Goal: Information Seeking & Learning: Learn about a topic

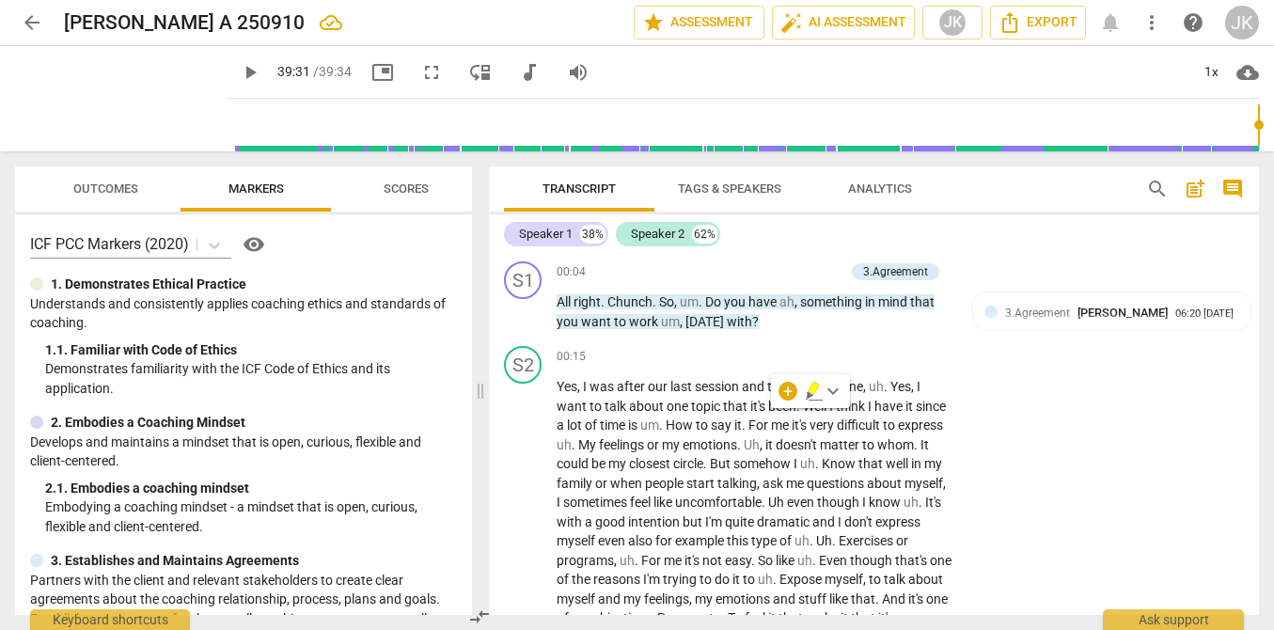
scroll to position [8846, 0]
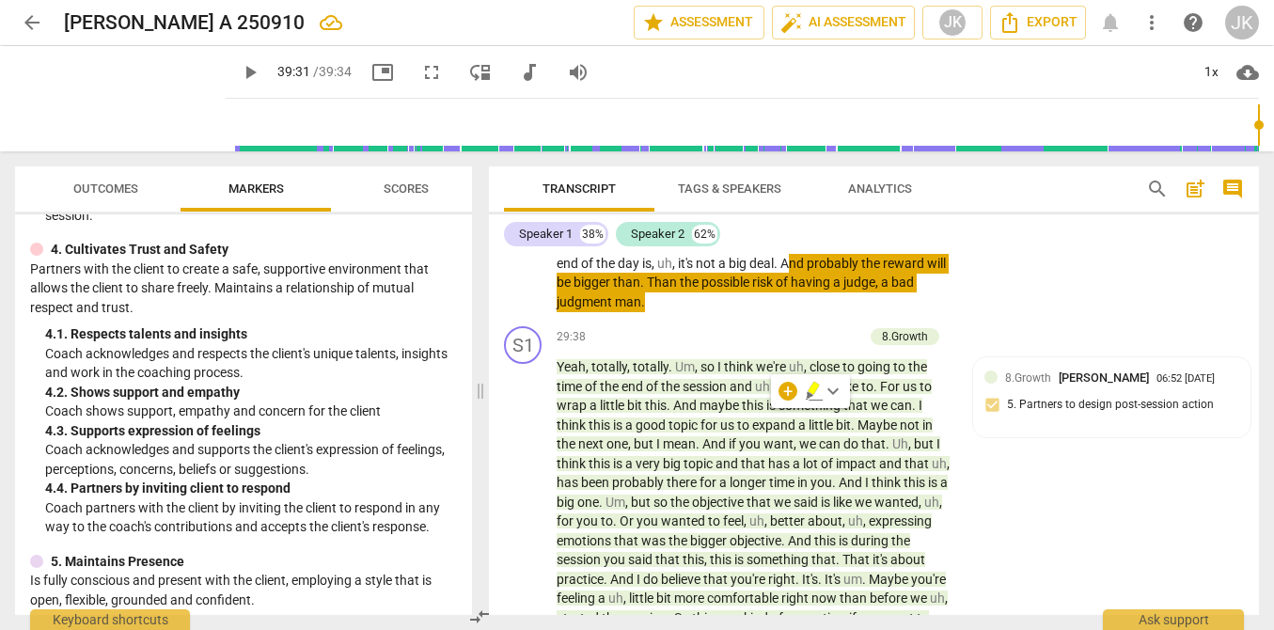
type input "2371"
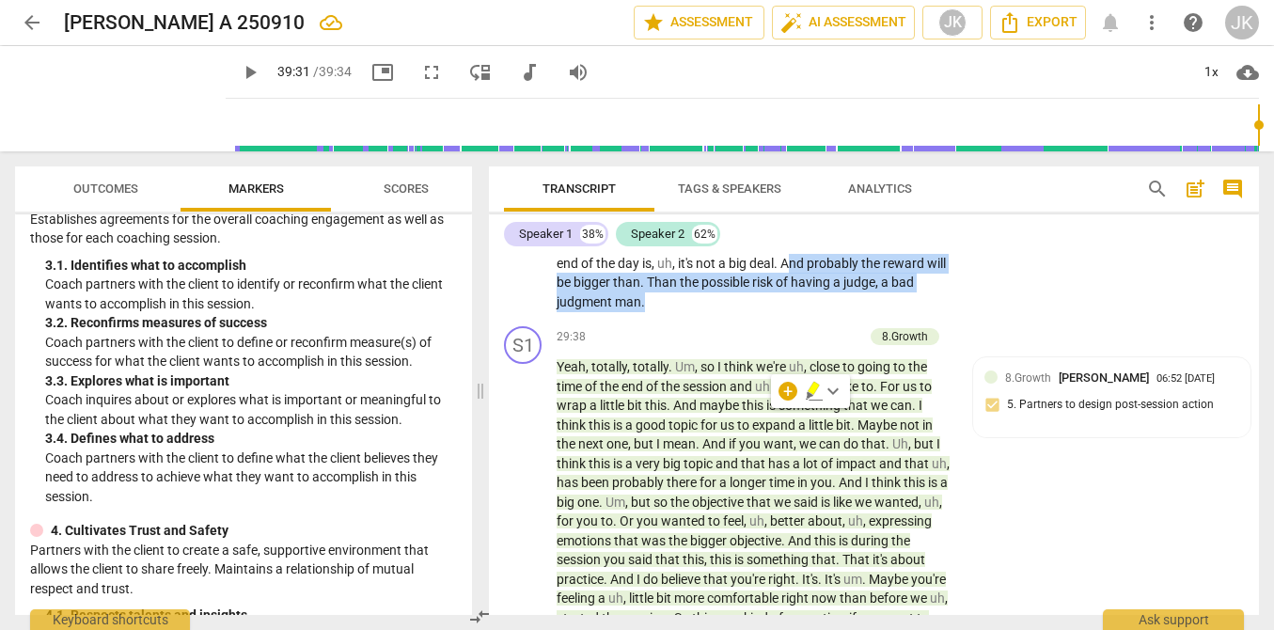
scroll to position [389, 0]
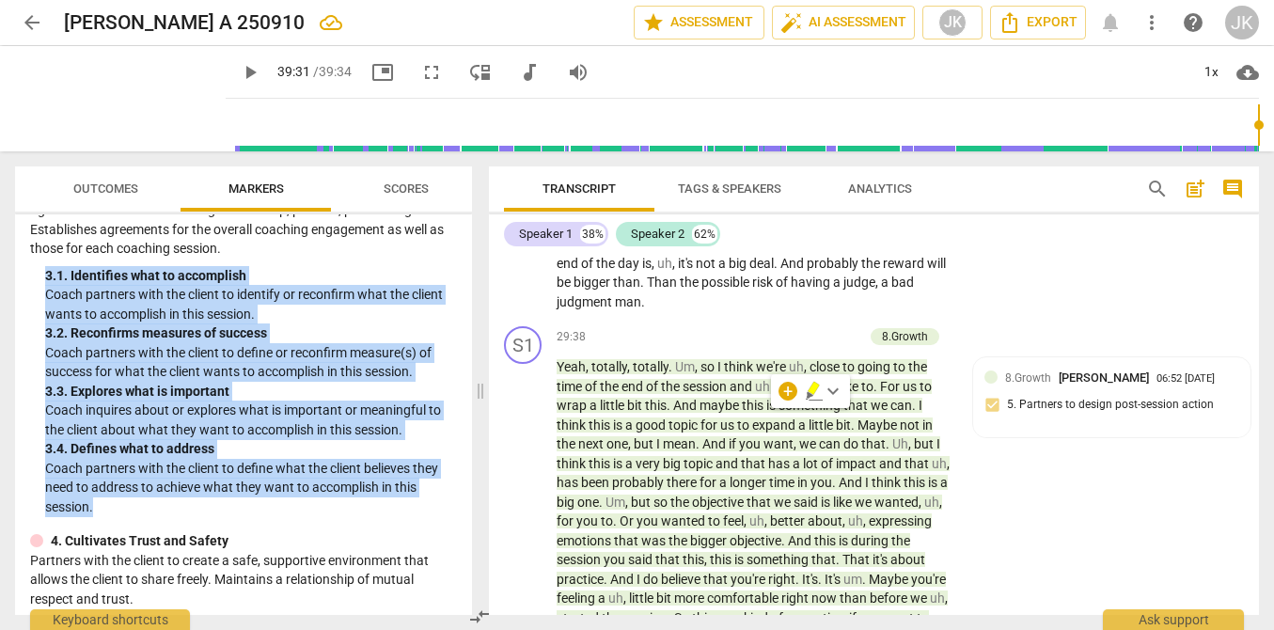
drag, startPoint x: 114, startPoint y: 500, endPoint x: 23, endPoint y: 272, distance: 245.6
click at [23, 272] on div "ICF PCC Markers (2020) visibility 1. Demonstrates Ethical Practice Understands …" at bounding box center [243, 414] width 457 height 400
copy div "3. 1. Identifies what to accomplish Coach partners with the client to identify …"
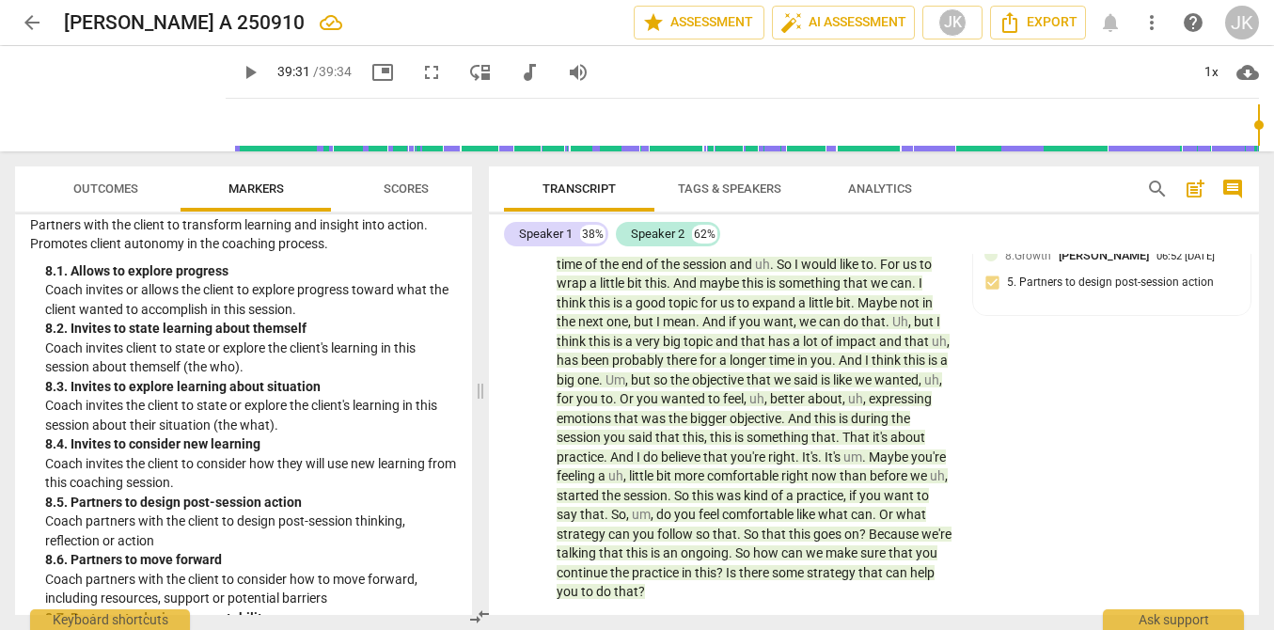
scroll to position [2380, 0]
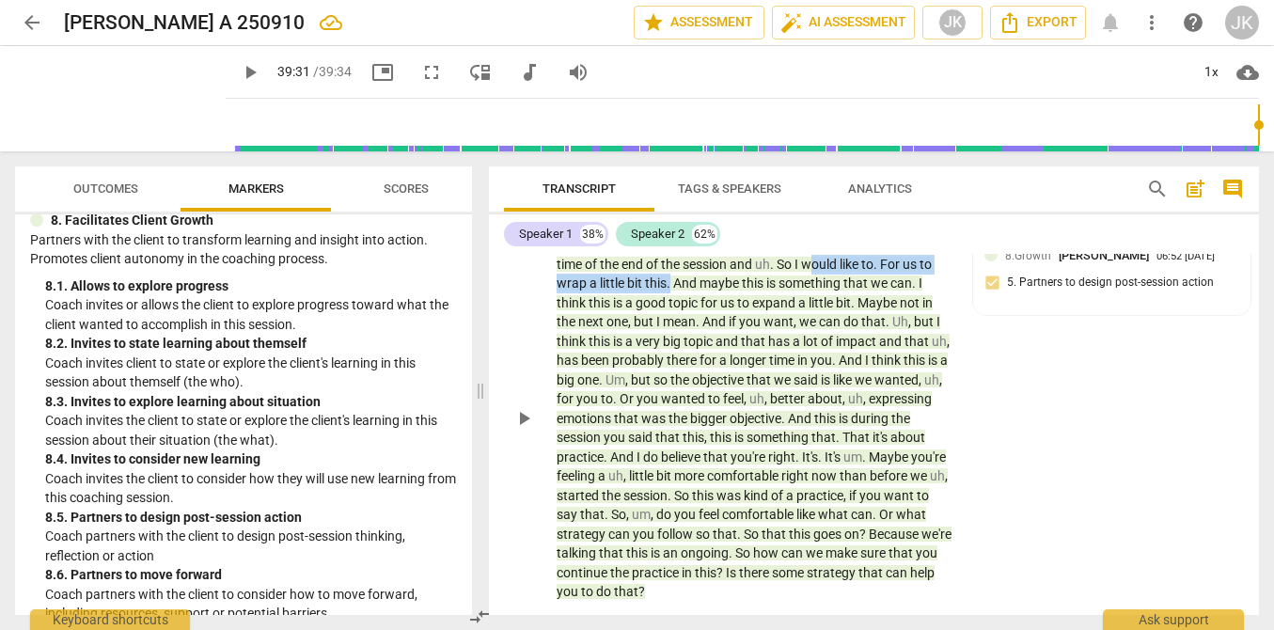
drag, startPoint x: 820, startPoint y: 378, endPoint x: 670, endPoint y: 401, distance: 151.3
click at [670, 401] on p "Yeah , totally , totally . Um , so I think we're uh , close to going to the tim…" at bounding box center [754, 418] width 396 height 367
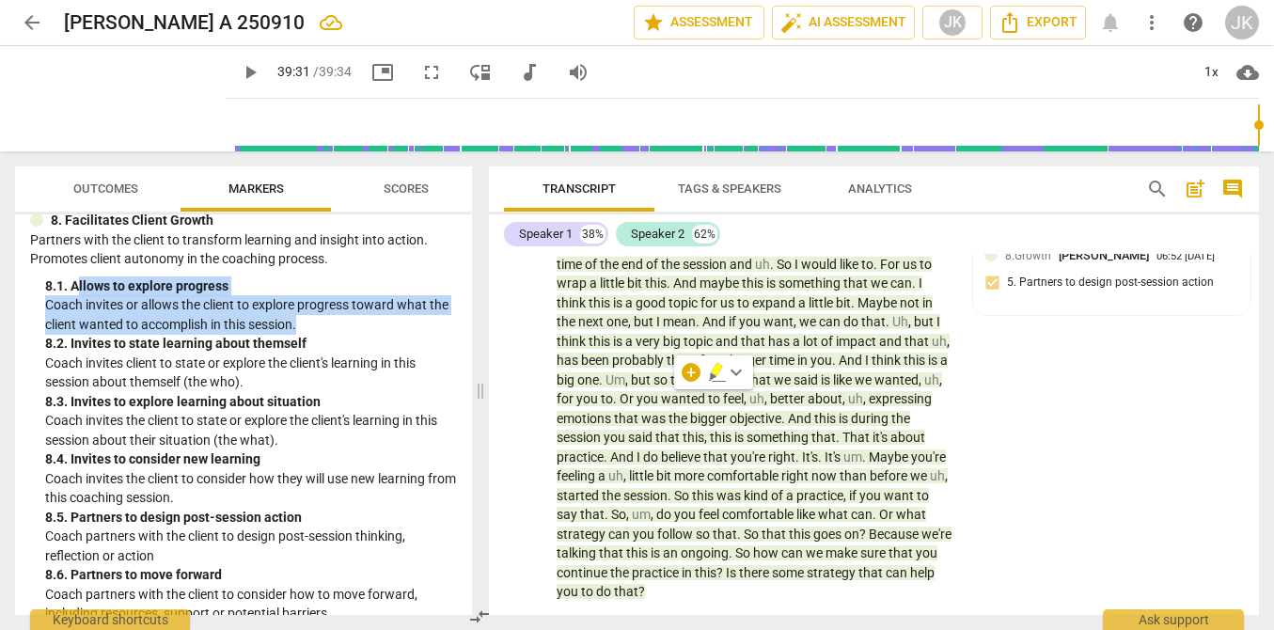
drag, startPoint x: 77, startPoint y: 285, endPoint x: 325, endPoint y: 327, distance: 251.7
click at [325, 327] on div "8. 1. Allows to explore progress Coach invites or allows the client to explore …" at bounding box center [251, 305] width 412 height 58
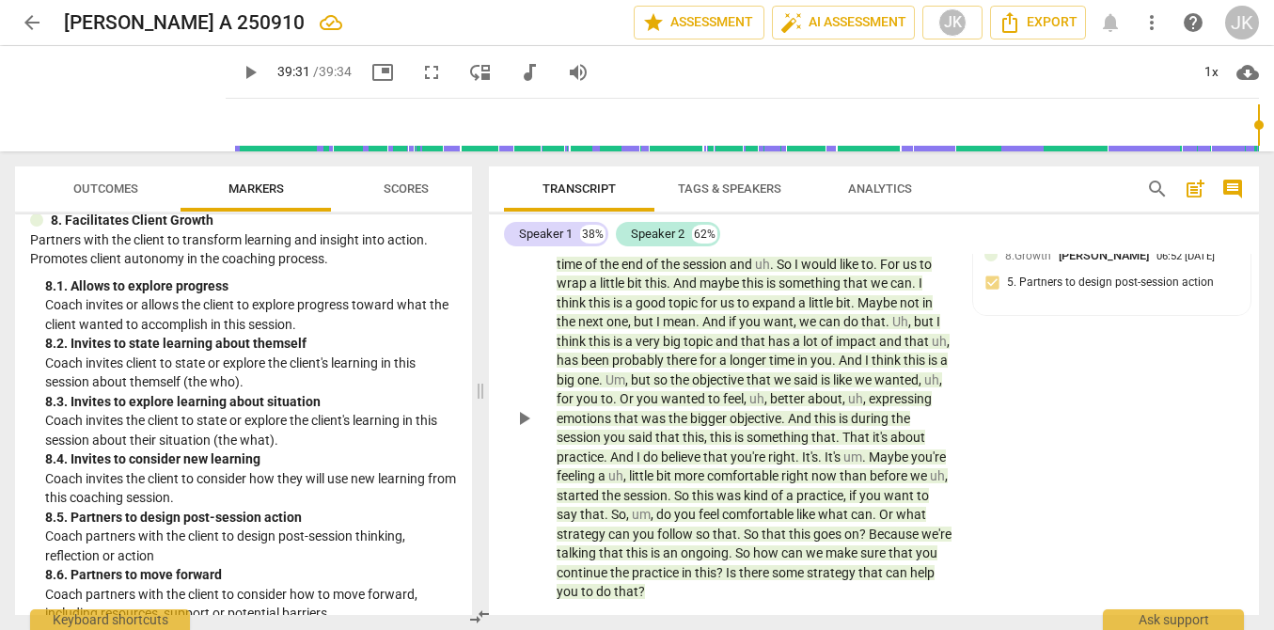
click at [661, 406] on span "you" at bounding box center [648, 398] width 24 height 15
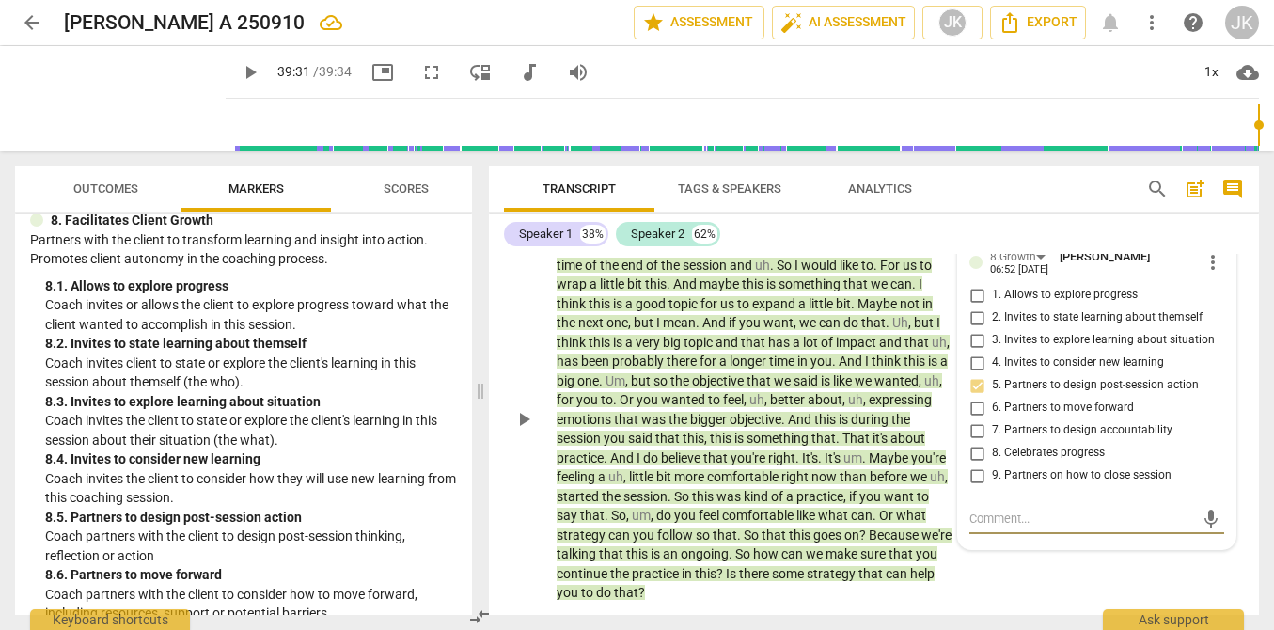
scroll to position [8986, 0]
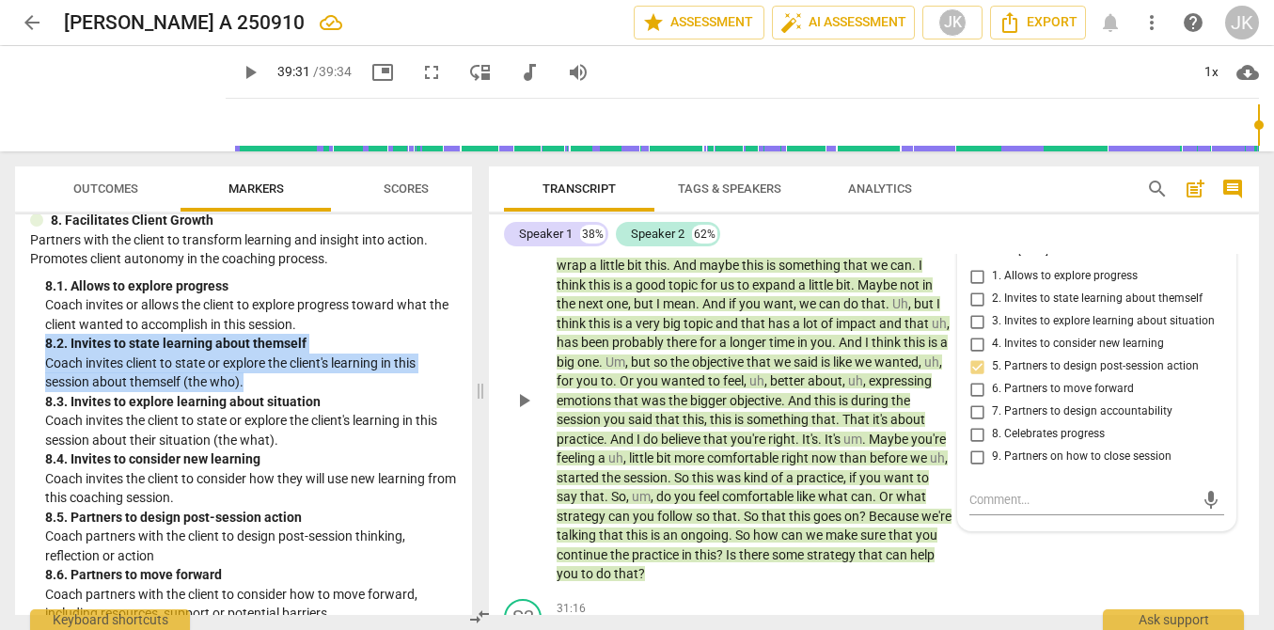
drag, startPoint x: 249, startPoint y: 386, endPoint x: 41, endPoint y: 341, distance: 212.6
click at [41, 341] on div "8. Facilitates Client Growth Partners with the client to transform learning and…" at bounding box center [243, 494] width 427 height 567
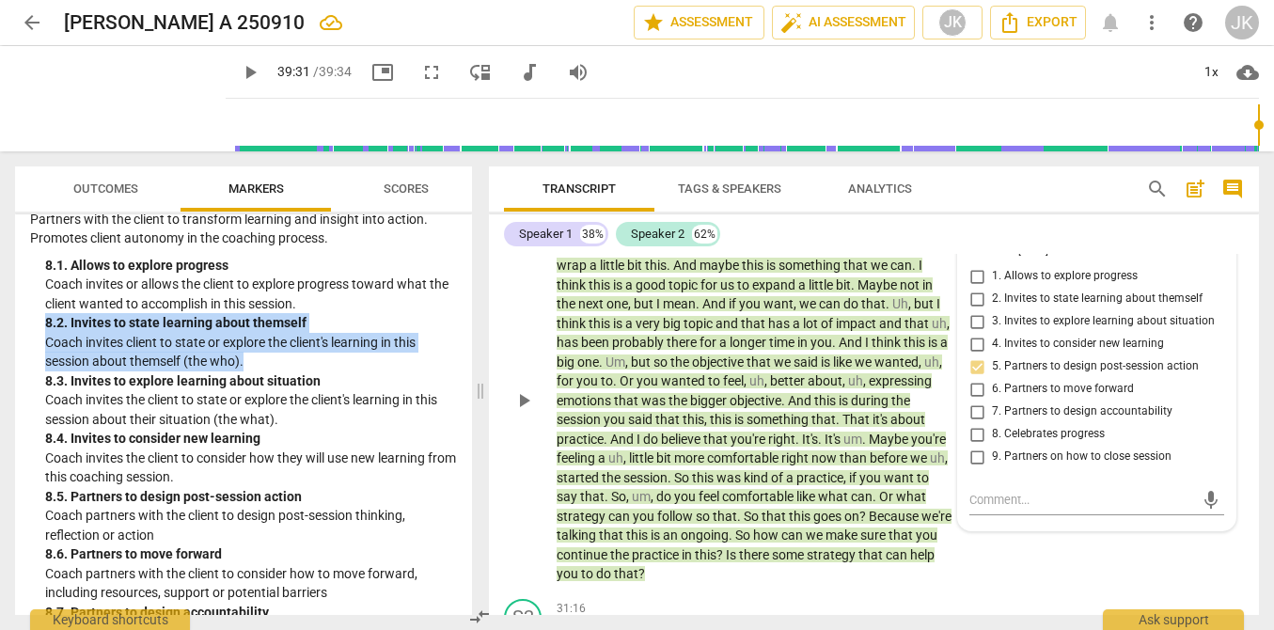
scroll to position [2402, 0]
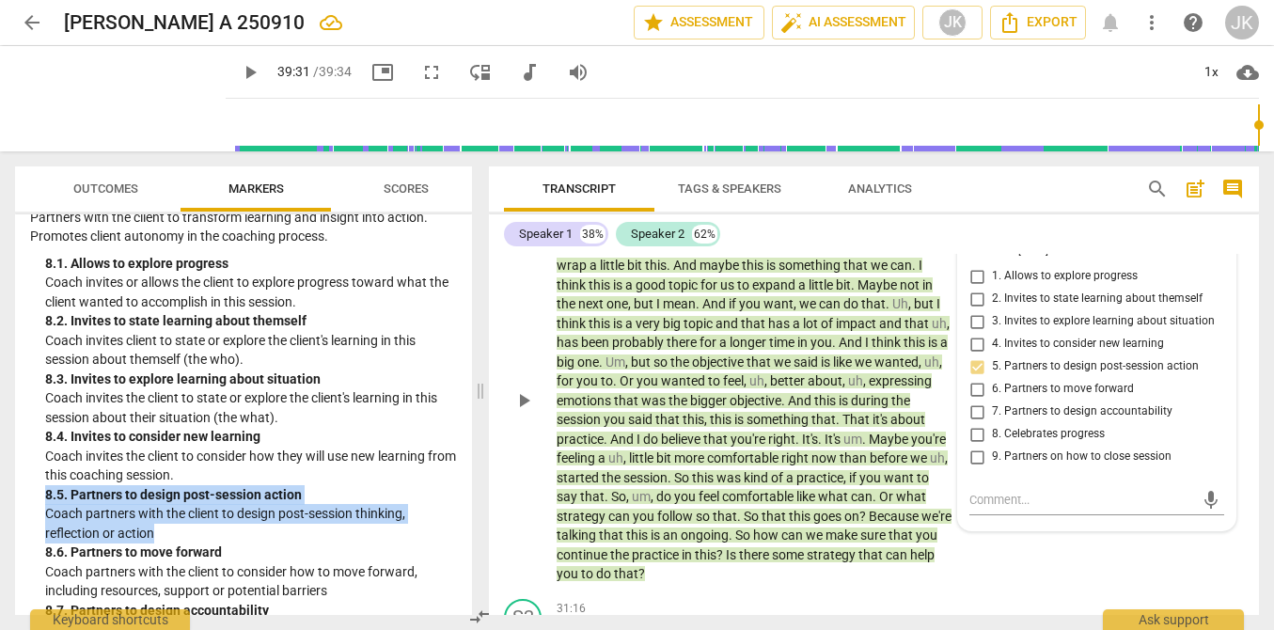
drag, startPoint x: 173, startPoint y: 525, endPoint x: 23, endPoint y: 496, distance: 153.2
click at [23, 496] on div "ICF PCC Markers (2020) visibility 1. Demonstrates Ethical Practice Understands …" at bounding box center [243, 414] width 457 height 400
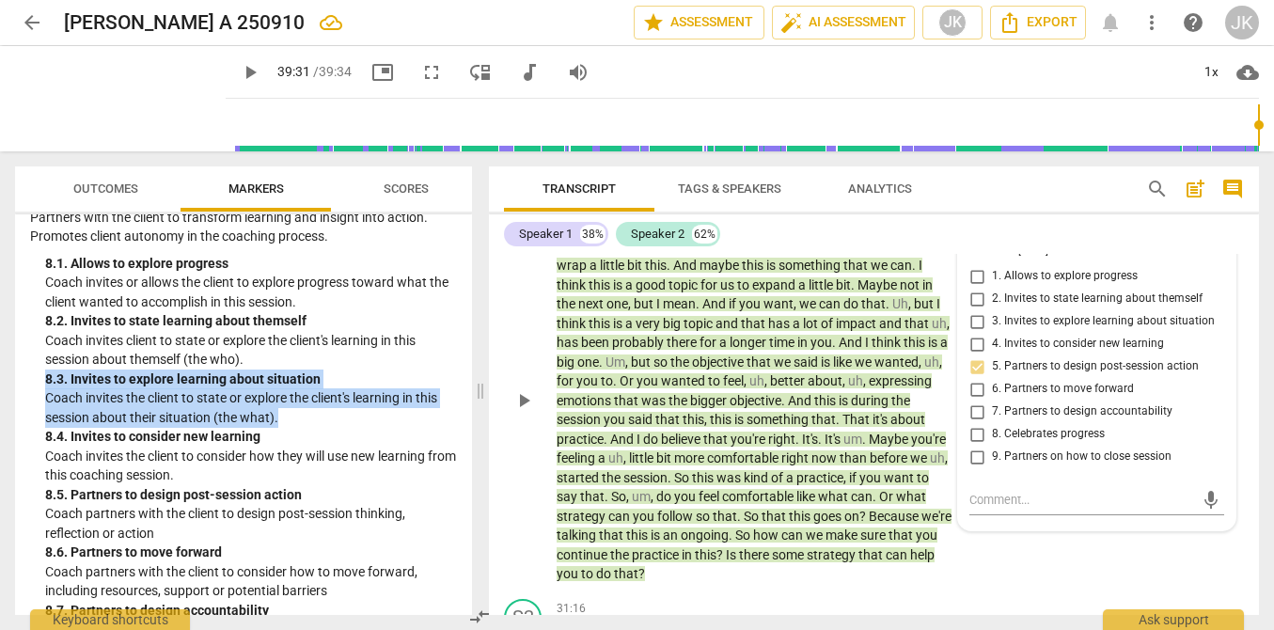
drag, startPoint x: 292, startPoint y: 418, endPoint x: 27, endPoint y: 380, distance: 267.8
click at [27, 380] on div "ICF PCC Markers (2020) visibility 1. Demonstrates Ethical Practice Understands …" at bounding box center [243, 414] width 457 height 400
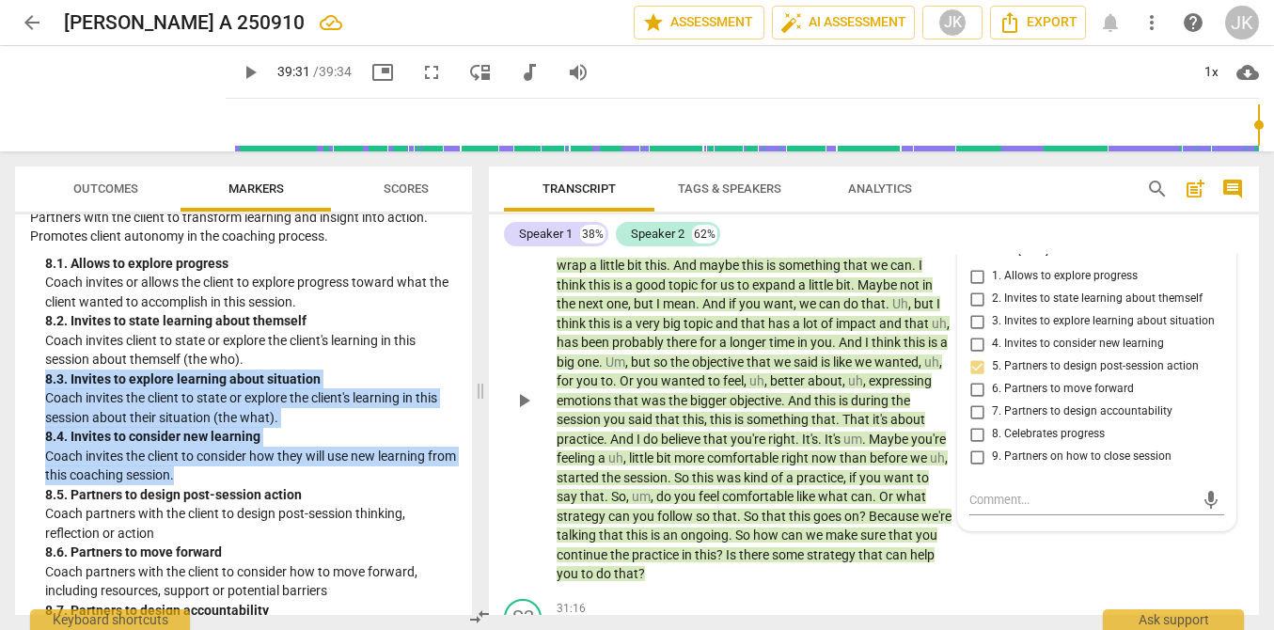
drag, startPoint x: 215, startPoint y: 476, endPoint x: 30, endPoint y: 376, distance: 210.3
click at [30, 376] on div "8. Facilitates Client Growth Partners with the client to transform learning and…" at bounding box center [243, 471] width 427 height 567
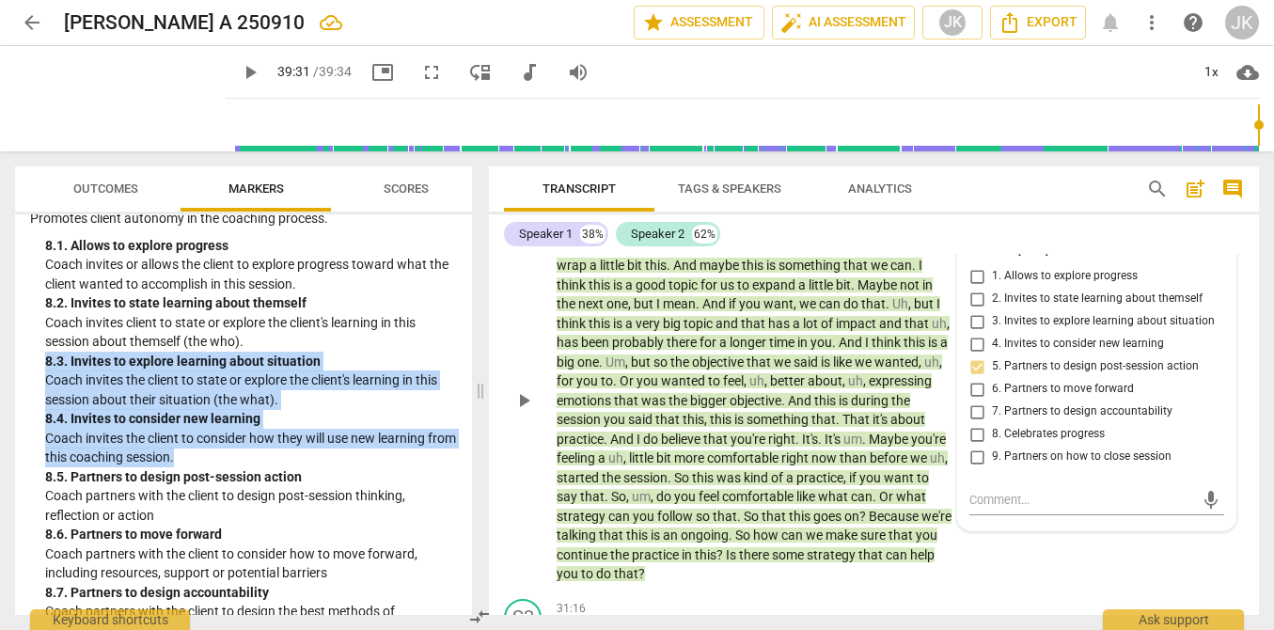
scroll to position [2431, 0]
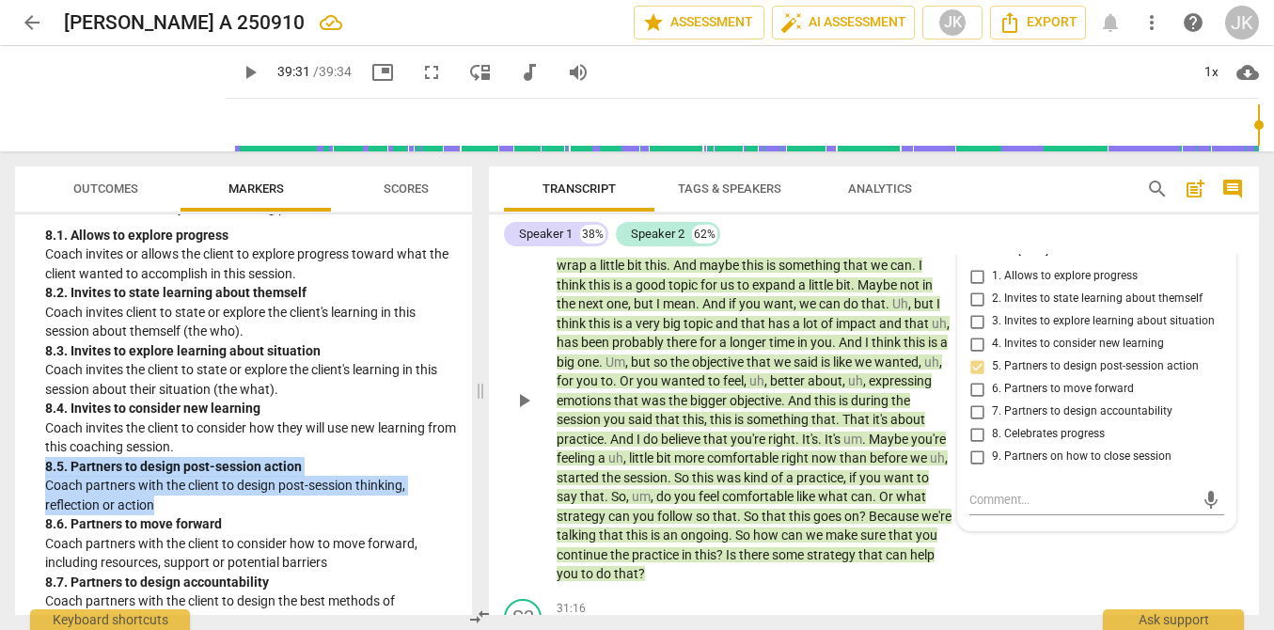
drag, startPoint x: 169, startPoint y: 501, endPoint x: 42, endPoint y: 462, distance: 132.6
click at [42, 462] on div "8. Facilitates Client Growth Partners with the client to transform learning and…" at bounding box center [243, 443] width 427 height 567
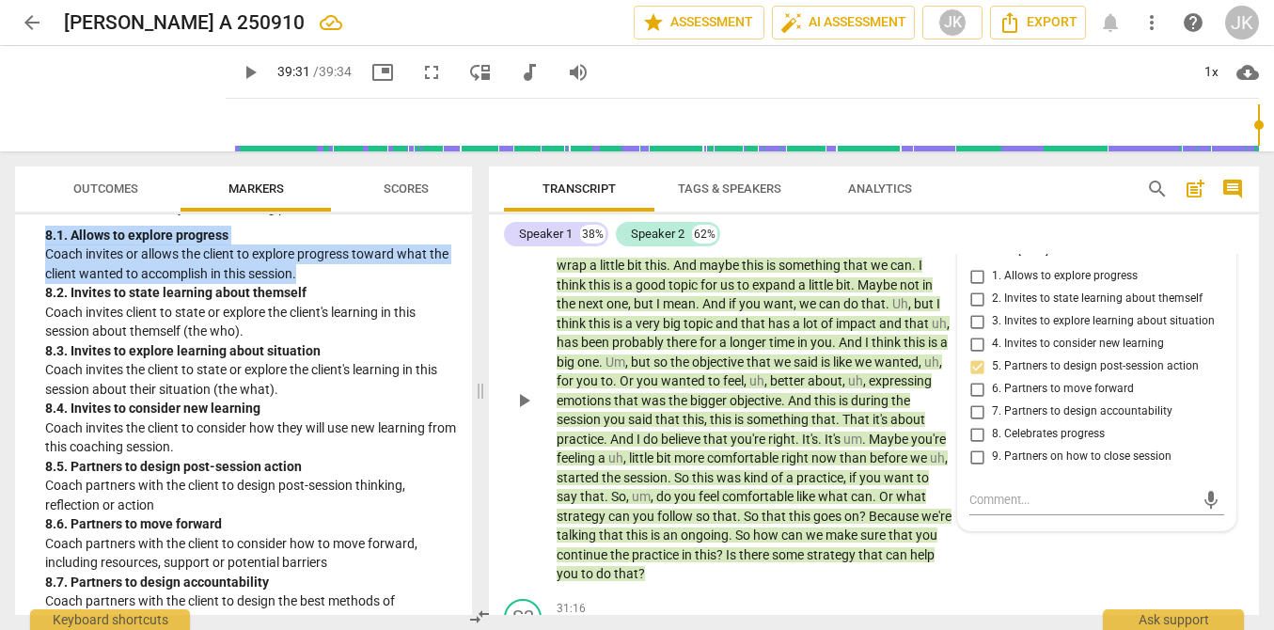
drag, startPoint x: 347, startPoint y: 263, endPoint x: 28, endPoint y: 241, distance: 319.4
click at [28, 241] on div "ICF PCC Markers (2020) visibility 1. Demonstrates Ethical Practice Understands …" at bounding box center [243, 414] width 457 height 400
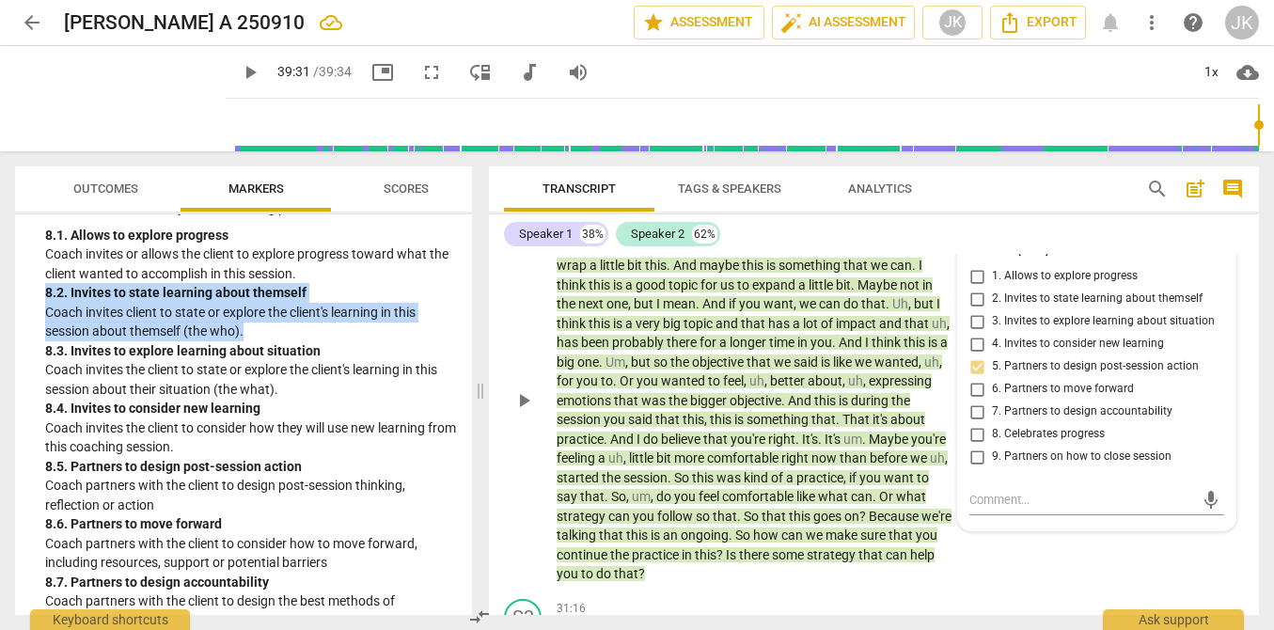
drag, startPoint x: 248, startPoint y: 324, endPoint x: 14, endPoint y: 300, distance: 235.3
click at [14, 300] on div "Outcomes Markers Scores ICF PCC Markers (2020) visibility 1. Demonstrates Ethic…" at bounding box center [239, 390] width 479 height 478
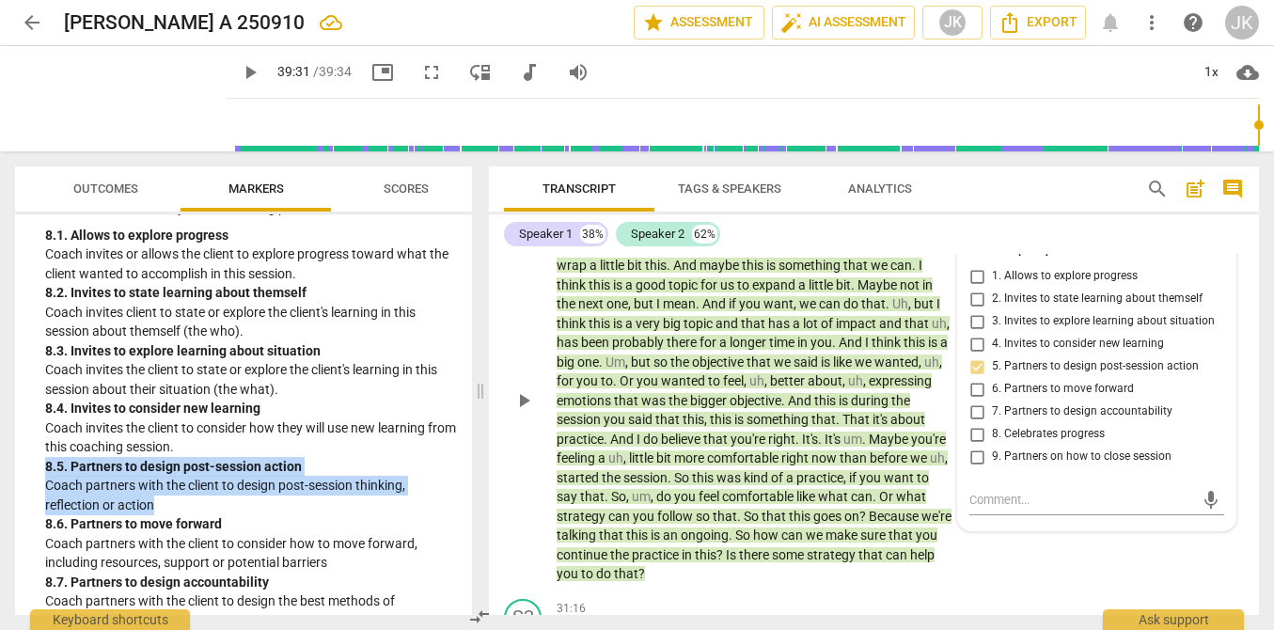
drag, startPoint x: 171, startPoint y: 503, endPoint x: 43, endPoint y: 461, distance: 134.6
click at [43, 461] on div "8. Facilitates Client Growth Partners with the client to transform learning and…" at bounding box center [243, 443] width 427 height 567
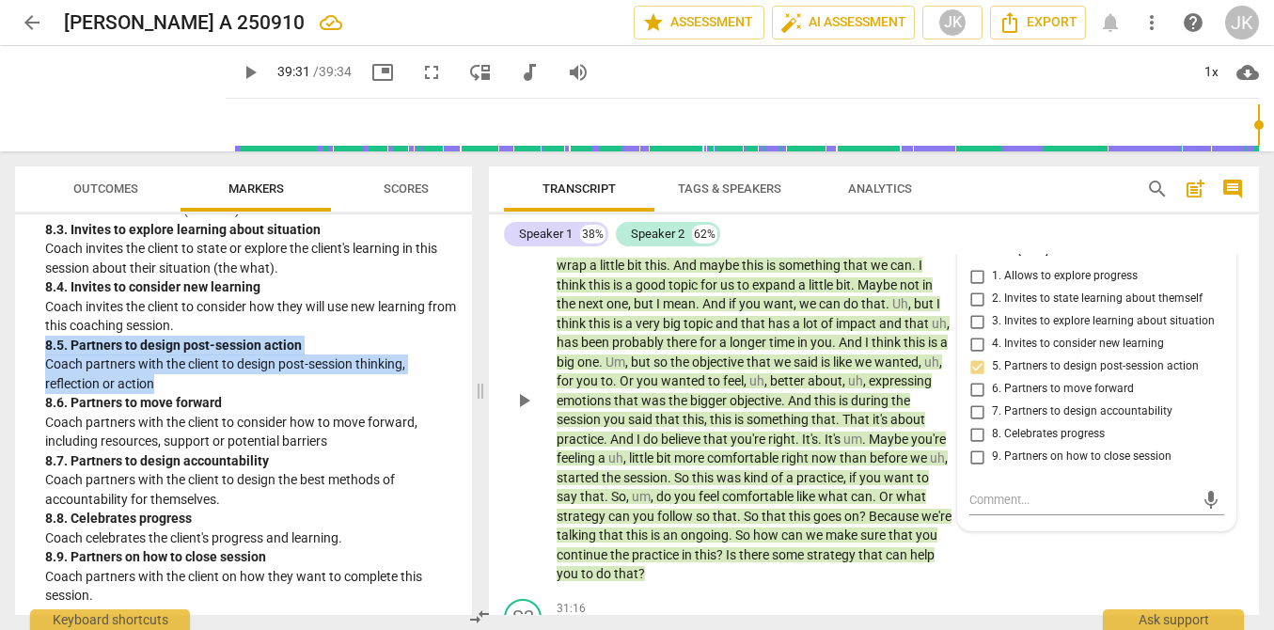
scroll to position [2554, 0]
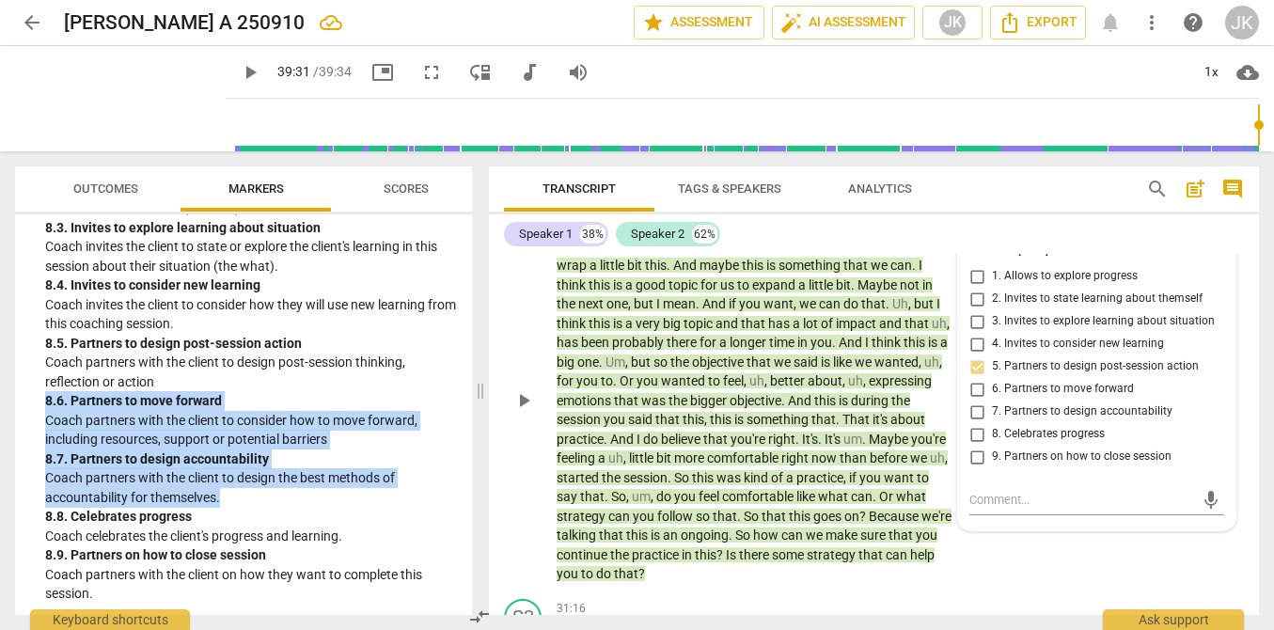
drag, startPoint x: 227, startPoint y: 494, endPoint x: 42, endPoint y: 398, distance: 208.1
click at [42, 398] on div "8. Facilitates Client Growth Partners with the client to transform learning and…" at bounding box center [243, 320] width 427 height 567
click at [223, 491] on p "Coach partners with the client to design the best methods of accountability for…" at bounding box center [251, 487] width 412 height 39
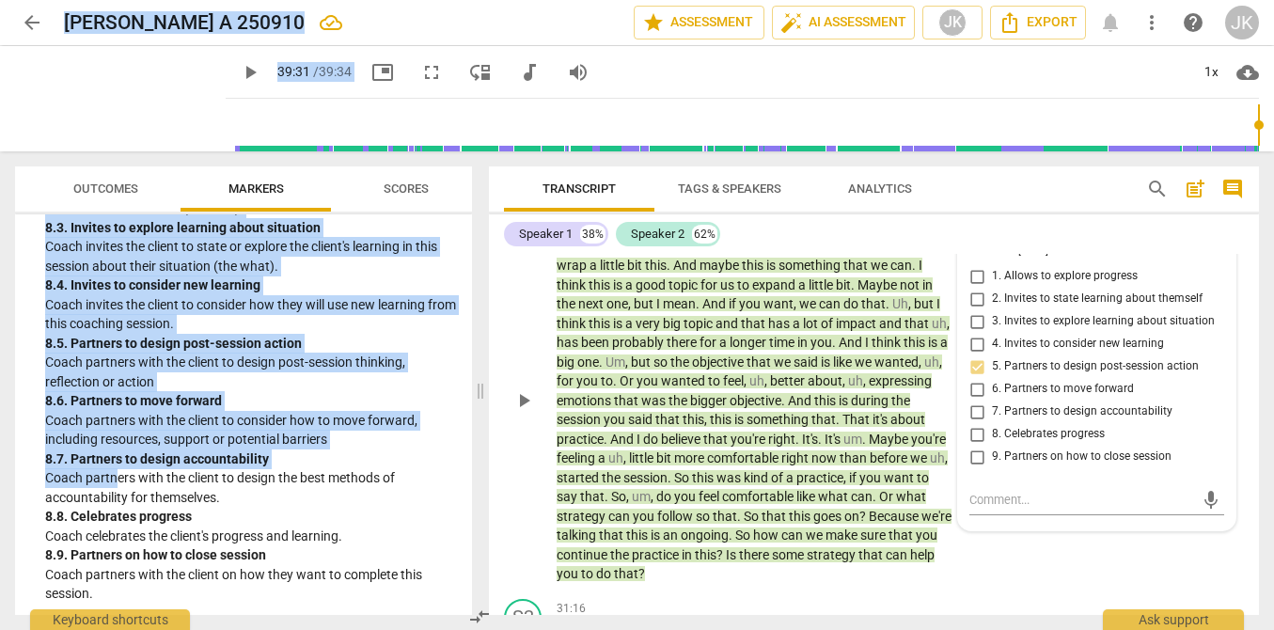
drag, startPoint x: 42, startPoint y: 443, endPoint x: -1, endPoint y: 423, distance: 47.5
click at [0, 0] on html "arrow_back [PERSON_NAME] A 250910 edit star Assessment auto_fix_high AI Assessm…" at bounding box center [637, 0] width 1274 height 0
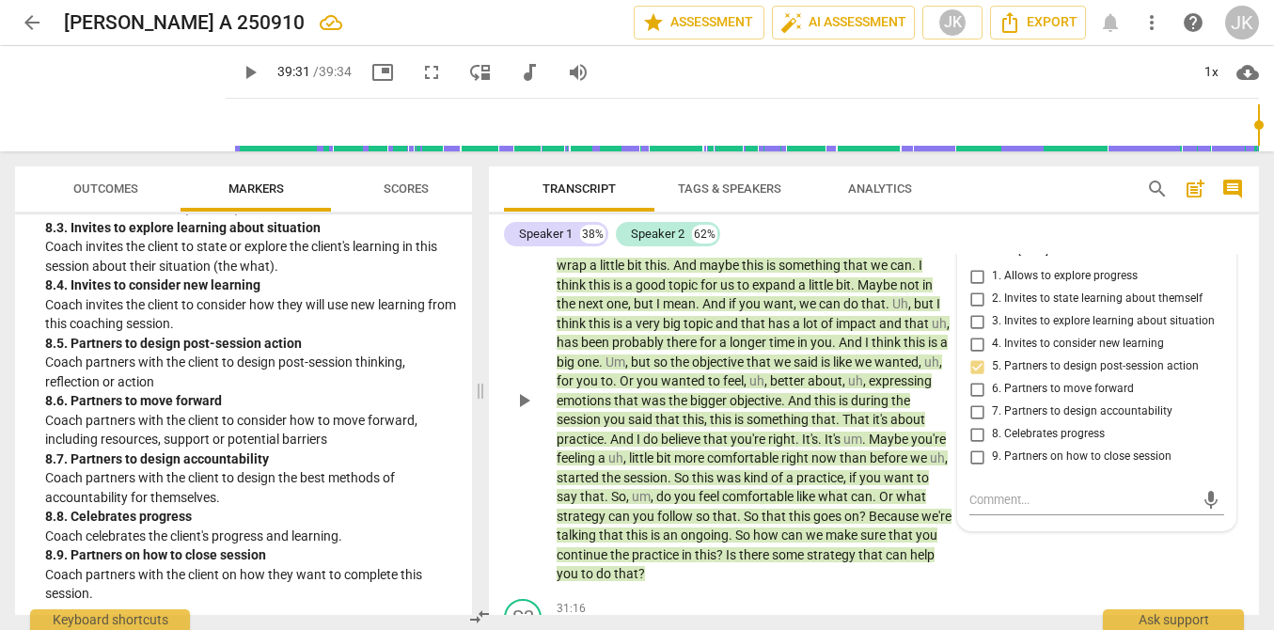
click at [186, 474] on p "Coach partners with the client to design the best methods of accountability for…" at bounding box center [251, 487] width 412 height 39
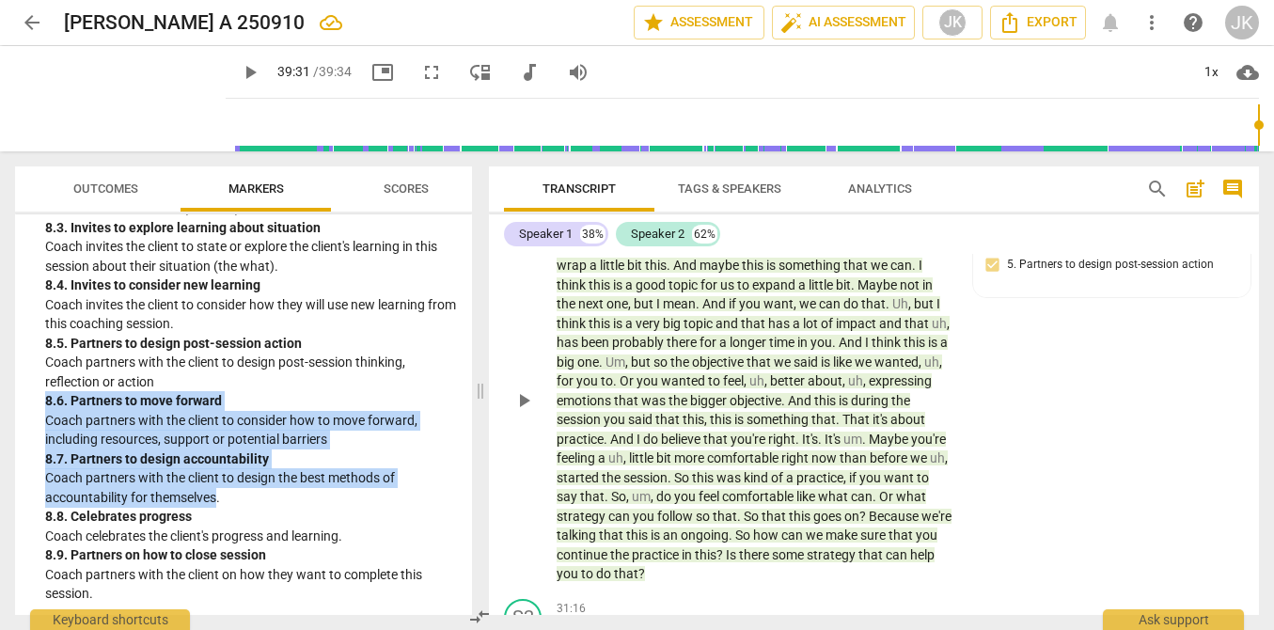
drag, startPoint x: 213, startPoint y: 488, endPoint x: 37, endPoint y: 394, distance: 200.1
click at [37, 394] on div "8. Facilitates Client Growth Partners with the client to transform learning and…" at bounding box center [243, 320] width 427 height 567
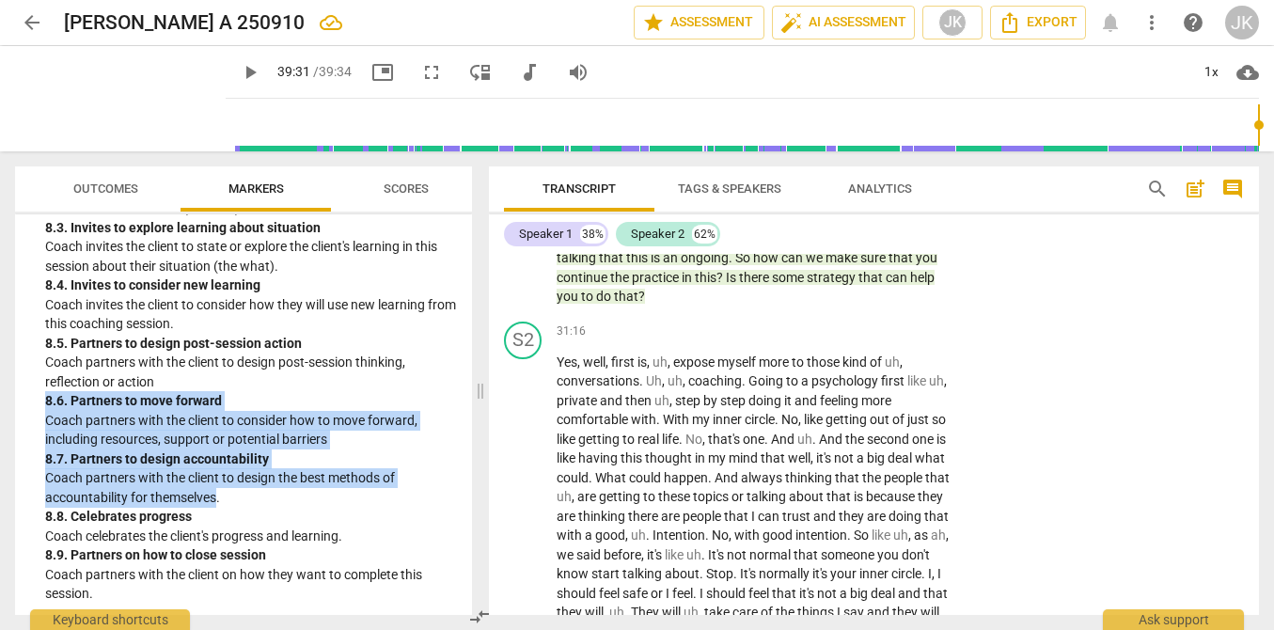
scroll to position [9252, 0]
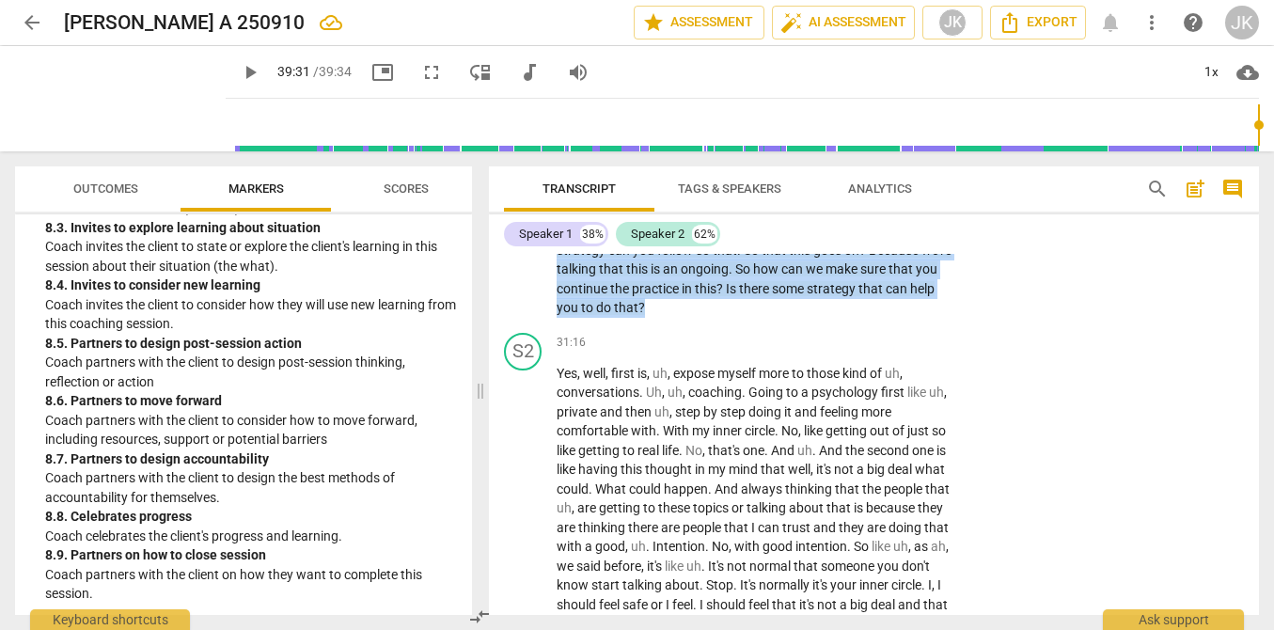
drag, startPoint x: 776, startPoint y: 330, endPoint x: 812, endPoint y: 421, distance: 97.9
click at [812, 318] on p "Yeah , totally , totally . Um , so I think we're uh , close to going to the tim…" at bounding box center [754, 134] width 396 height 367
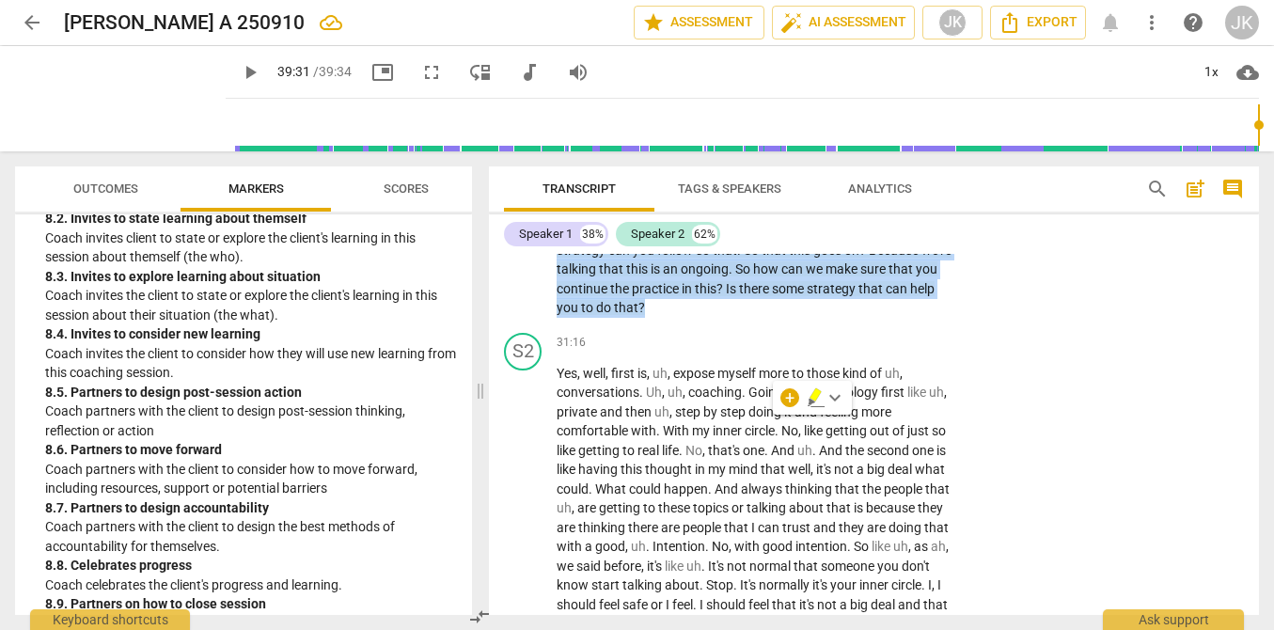
scroll to position [2498, 0]
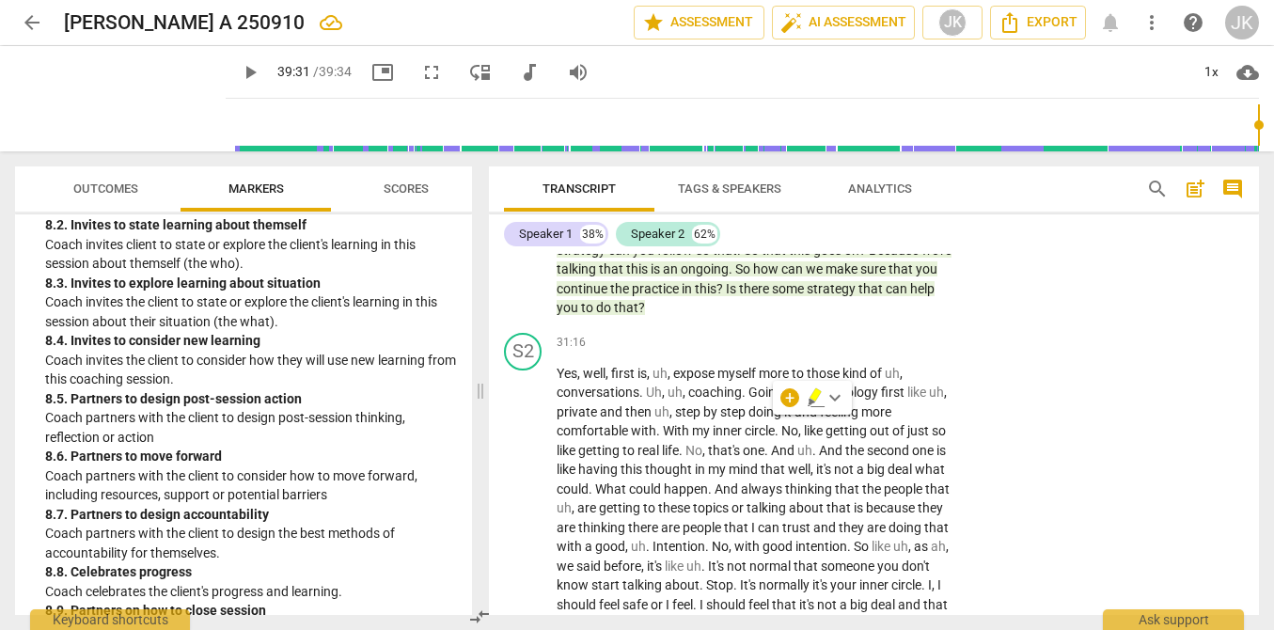
click at [1015, 325] on div "S1 play_arrow pause 29:38 + Add competency 8.Growth keyboard_arrow_right Yeah ,…" at bounding box center [874, 119] width 770 height 413
drag, startPoint x: 559, startPoint y: 299, endPoint x: 785, endPoint y: 333, distance: 228.1
click at [785, 318] on p "Yeah , totally , totally . Um , so I think we're uh , close to going to the tim…" at bounding box center [754, 134] width 396 height 367
click at [1013, 444] on div "S2 play_arrow pause 31:16 + Add competency keyboard_arrow_right Yes , well , fi…" at bounding box center [874, 598] width 770 height 547
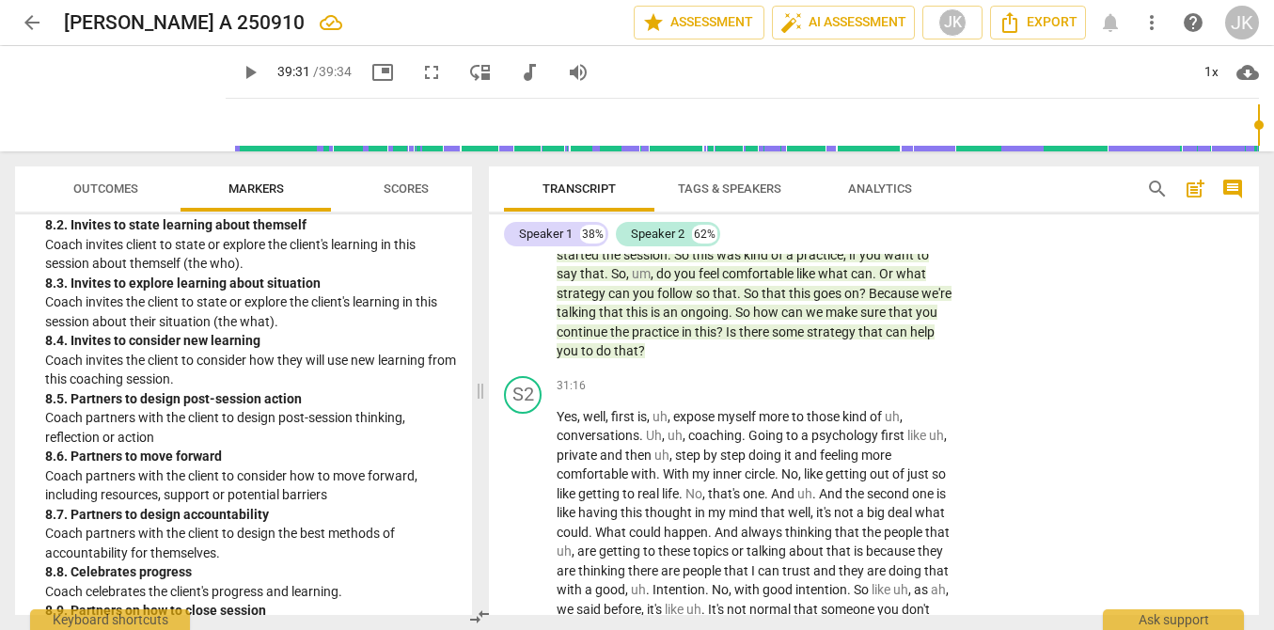
scroll to position [9206, 0]
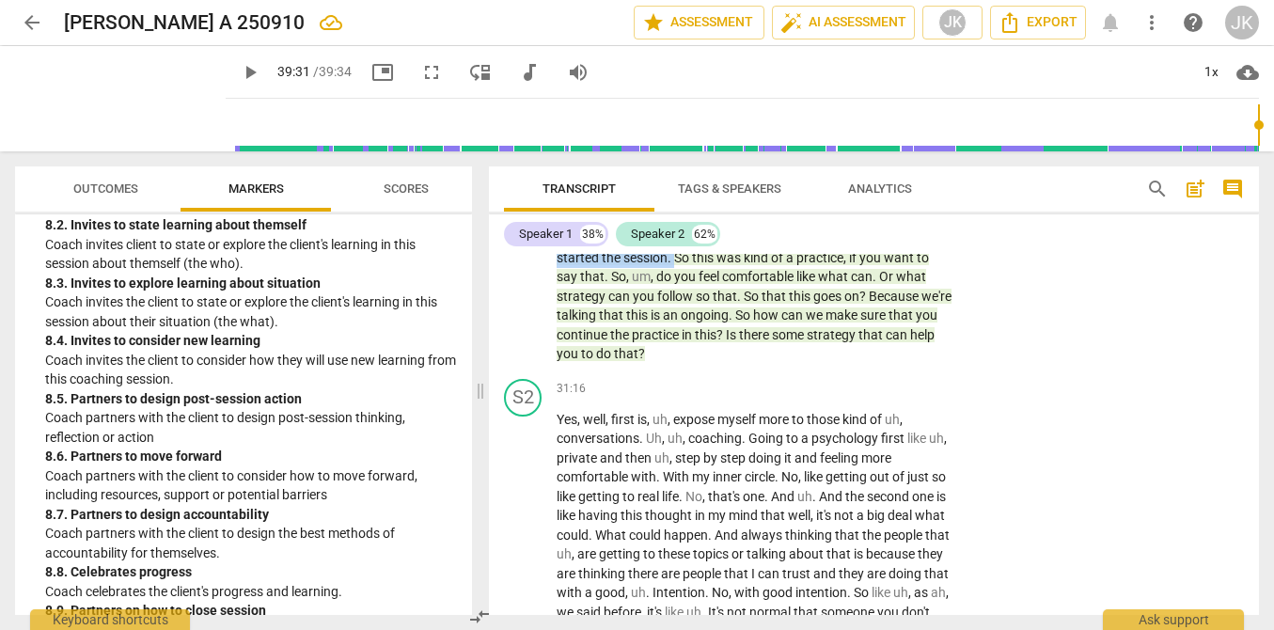
drag, startPoint x: 690, startPoint y: 270, endPoint x: 785, endPoint y: 371, distance: 139.0
click at [785, 364] on p "Yeah , totally , totally . Um , so I think we're uh , close to going to the tim…" at bounding box center [754, 180] width 396 height 367
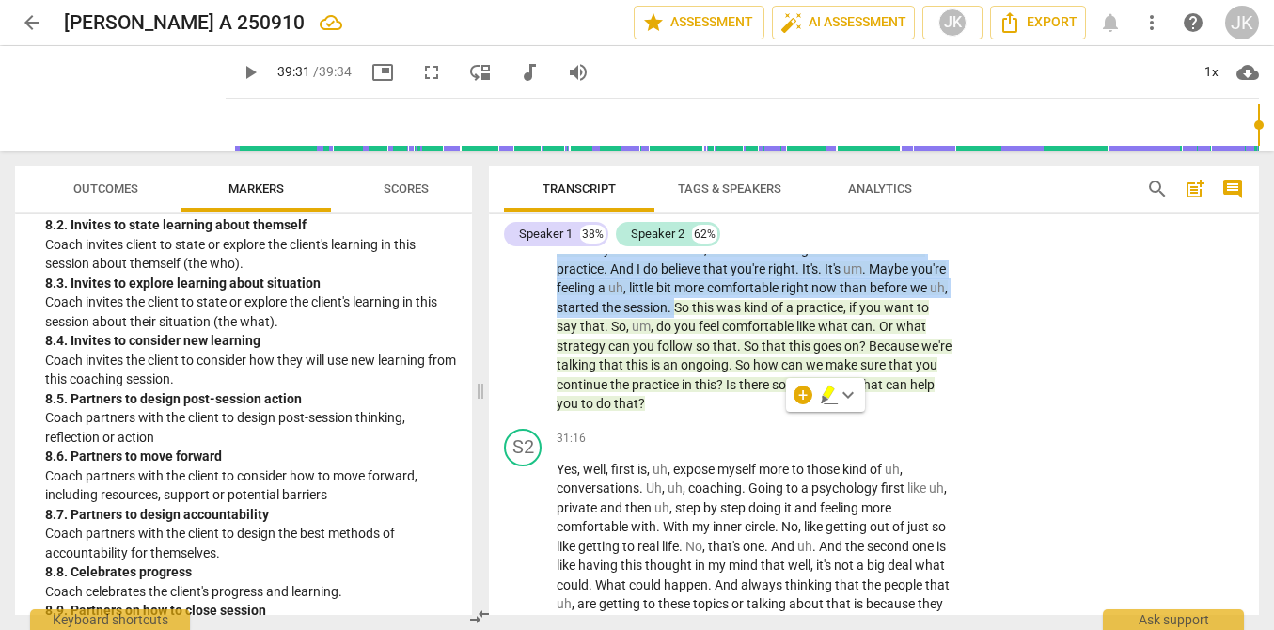
scroll to position [9146, 0]
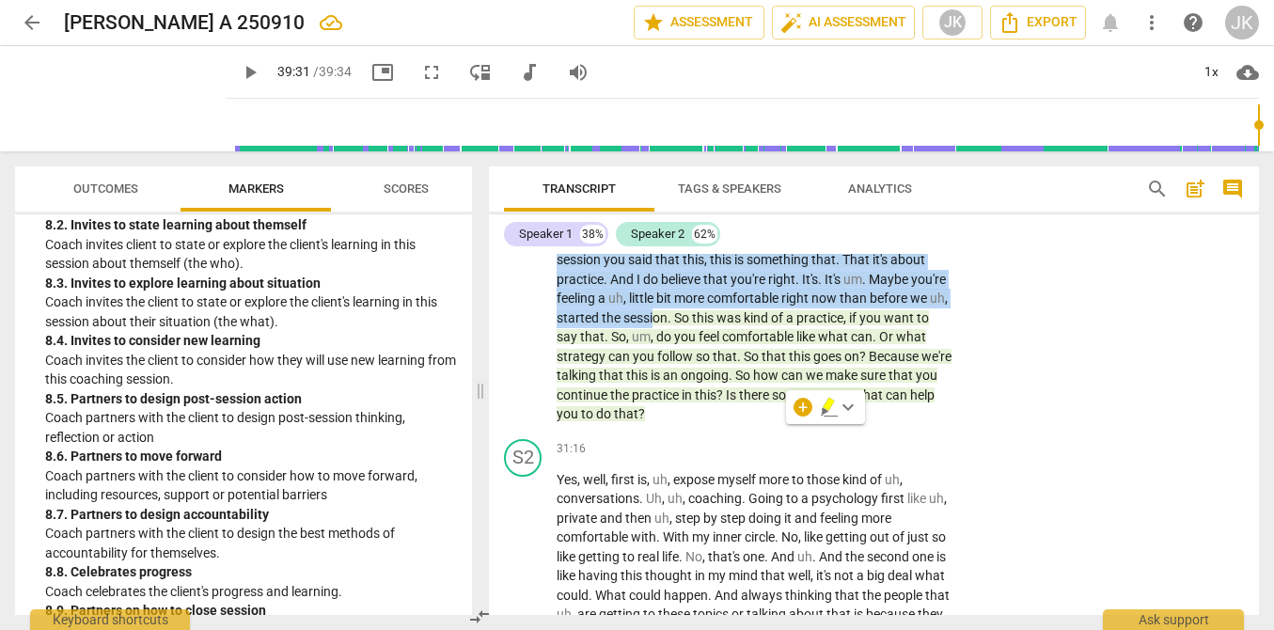
drag, startPoint x: 865, startPoint y: 289, endPoint x: 763, endPoint y: 439, distance: 180.7
click at [763, 424] on p "Yeah , totally , totally . Um , so I think we're uh , close to going to the tim…" at bounding box center [754, 240] width 396 height 367
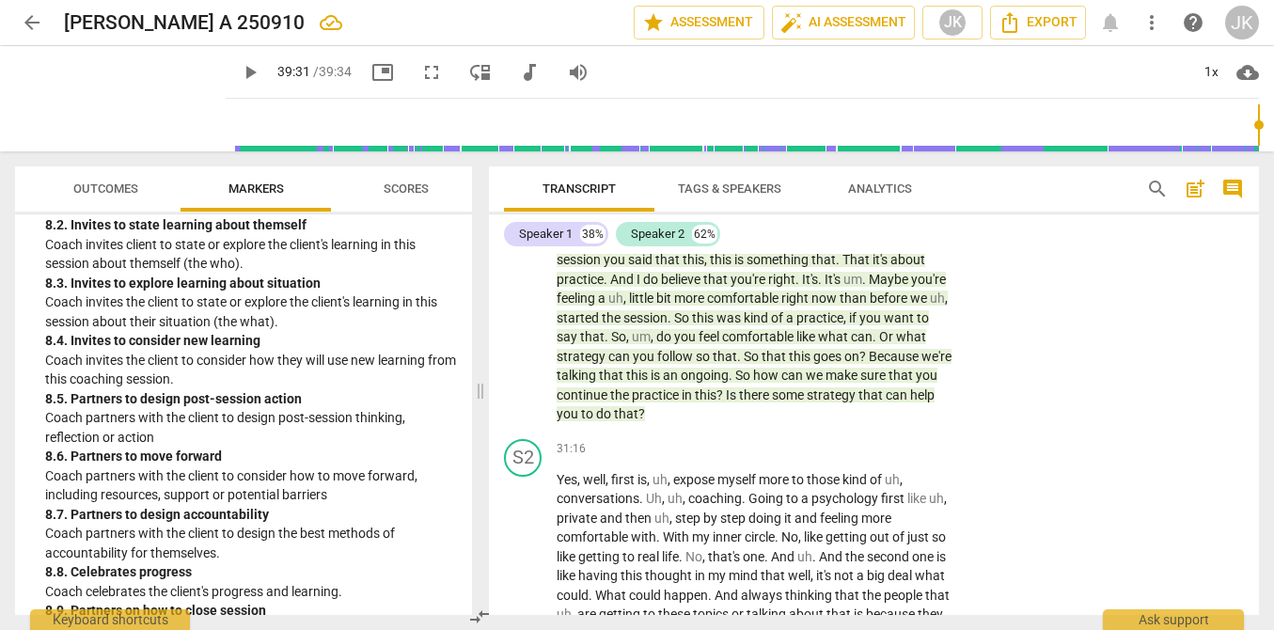
click at [1026, 393] on div "S1 play_arrow pause 29:38 + Add competency 8.Growth keyboard_arrow_right Yeah ,…" at bounding box center [874, 225] width 770 height 413
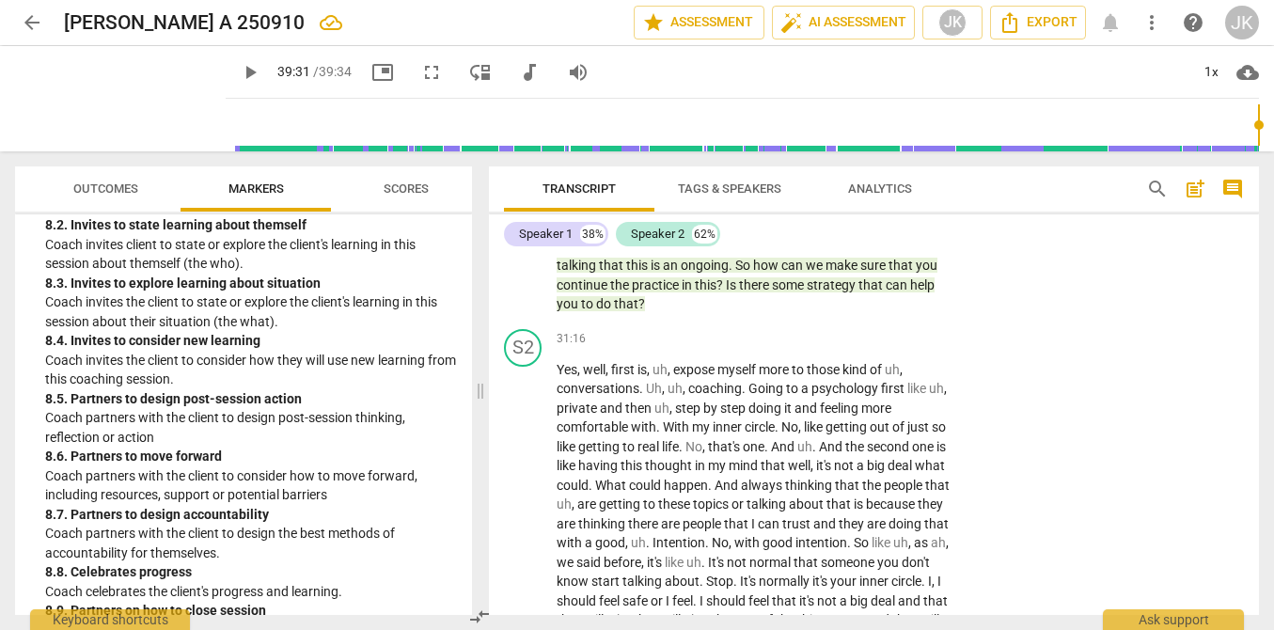
scroll to position [9259, 0]
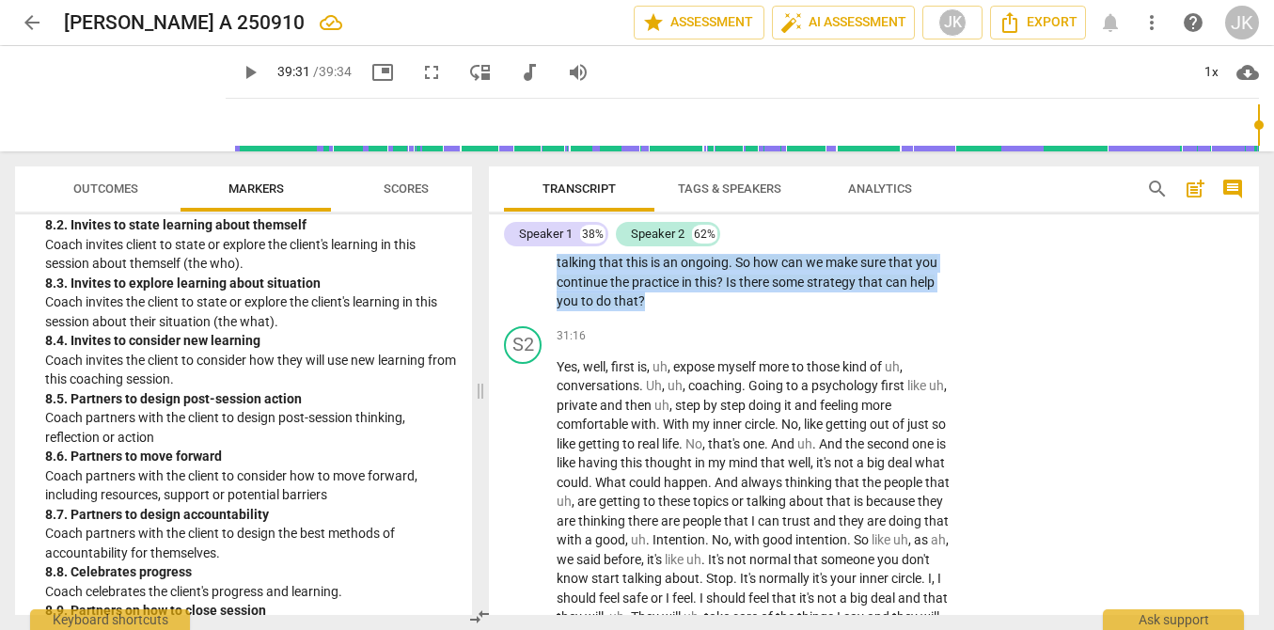
drag, startPoint x: 874, startPoint y: 354, endPoint x: 888, endPoint y: 419, distance: 66.4
click at [888, 311] on p "Yeah , totally , totally . Um , so I think we're uh , close to going to the tim…" at bounding box center [754, 128] width 396 height 367
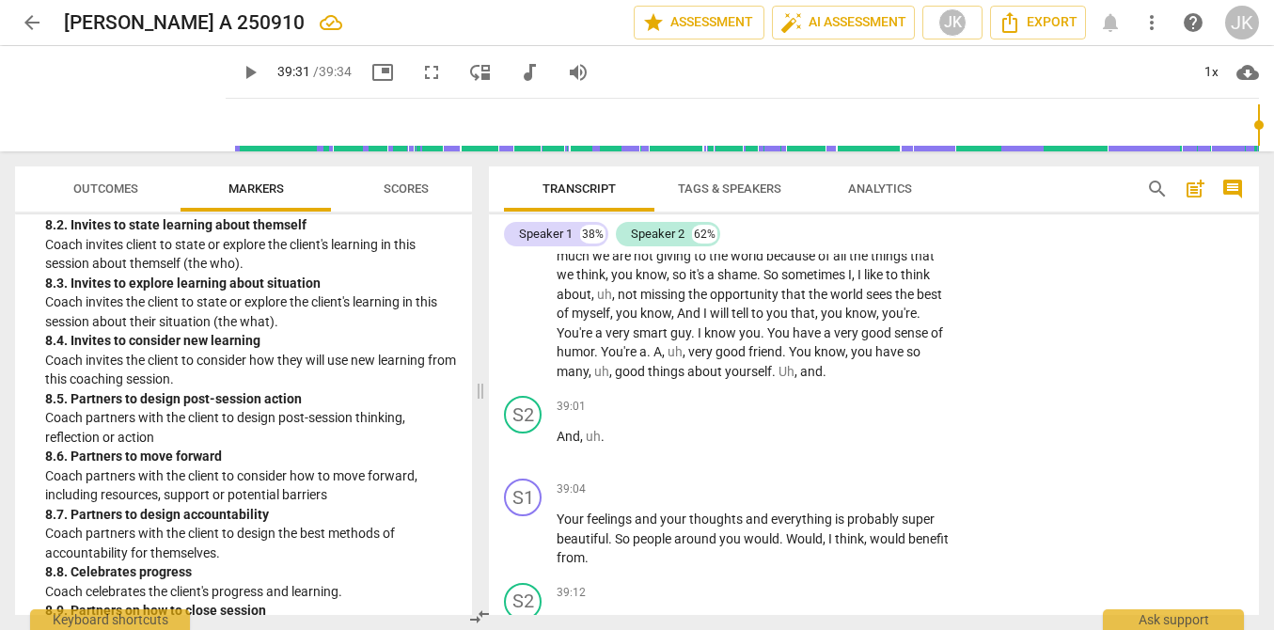
scroll to position [11392, 0]
